Goal: Transaction & Acquisition: Book appointment/travel/reservation

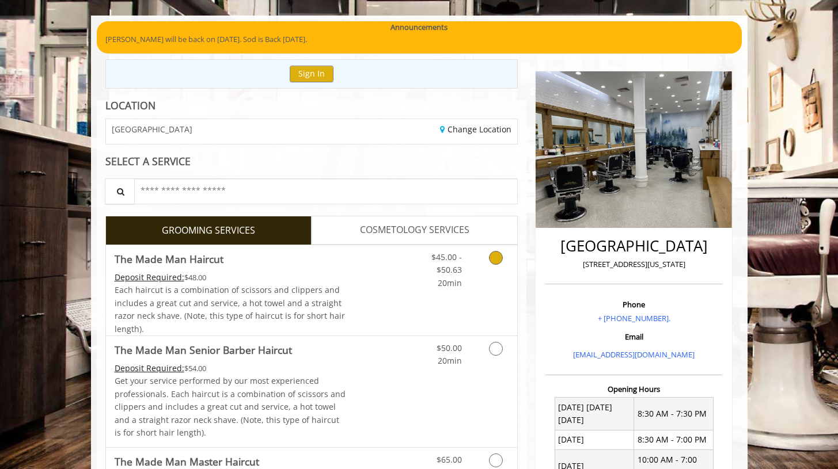
click at [498, 255] on icon "Grooming services" at bounding box center [496, 258] width 14 height 14
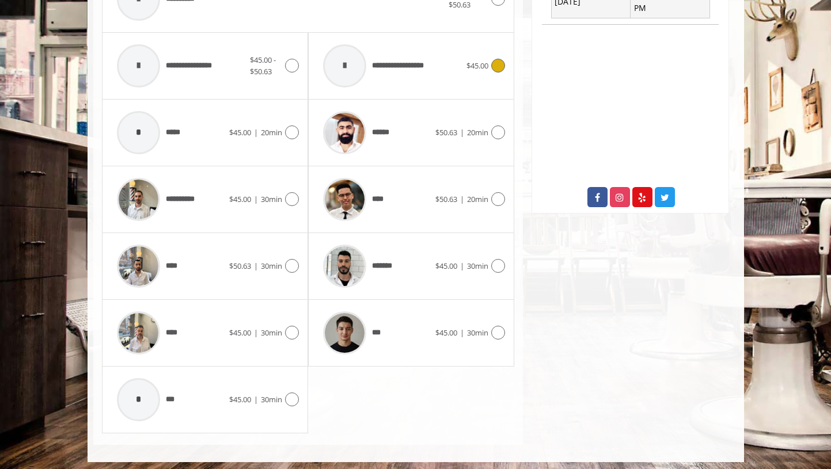
scroll to position [541, 0]
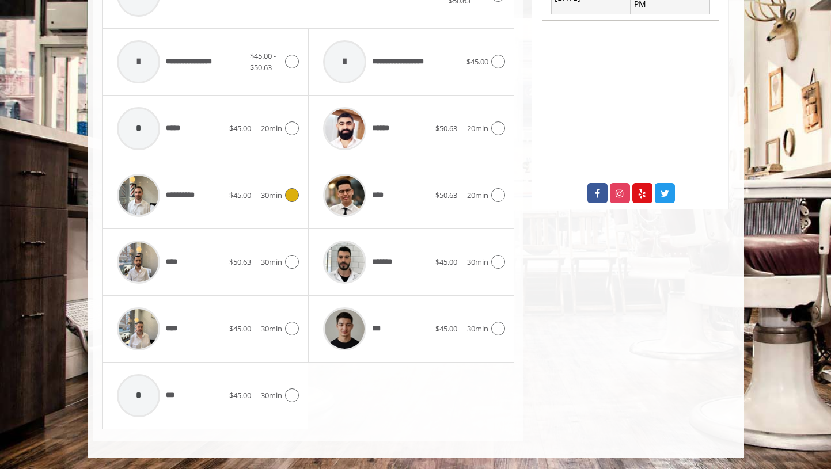
click at [239, 200] on span "$45.00 | 30min" at bounding box center [255, 196] width 53 height 12
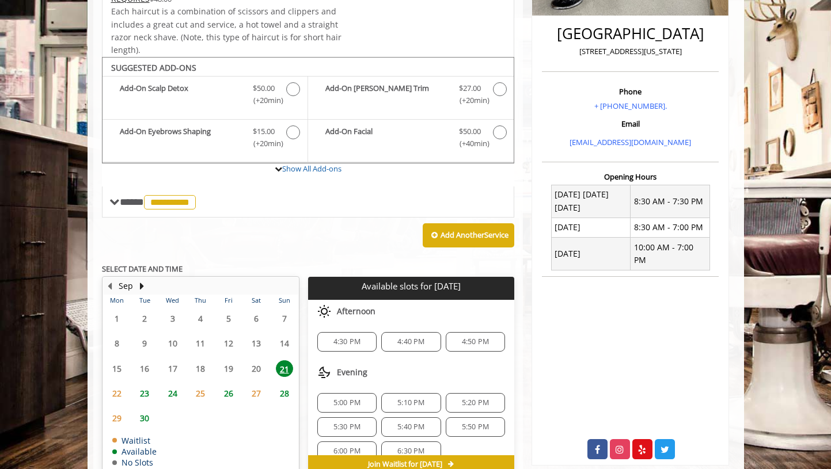
scroll to position [286, 0]
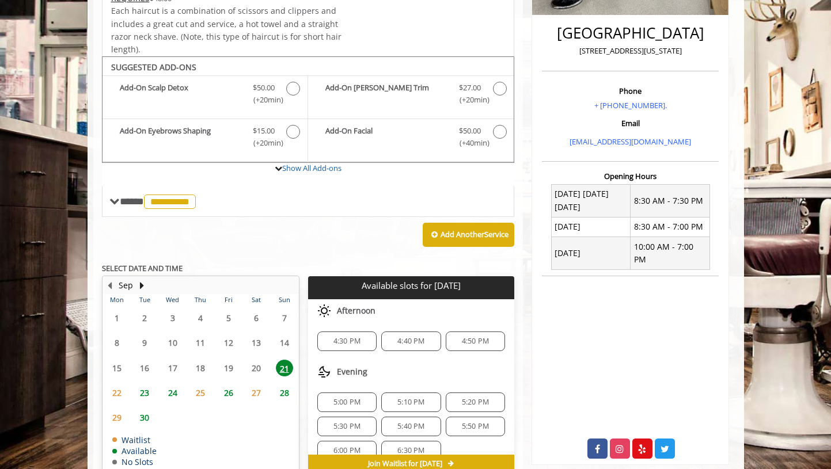
click at [354, 341] on span "4:30 PM" at bounding box center [347, 341] width 27 height 9
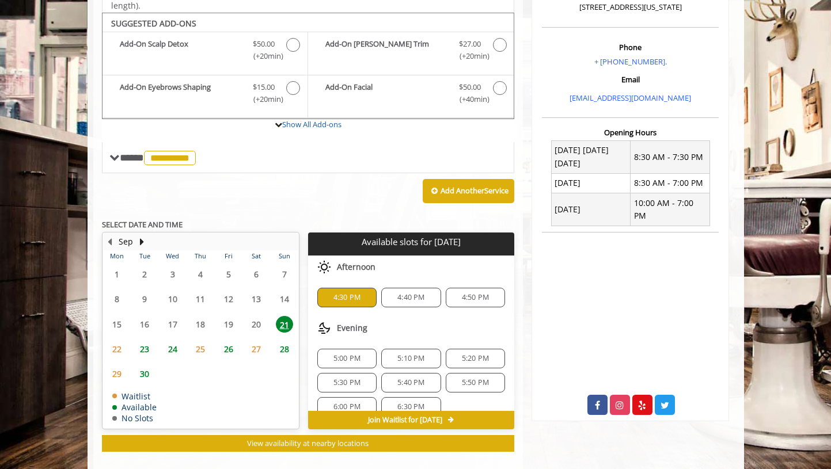
scroll to position [554, 0]
